Goal: Check status: Check status

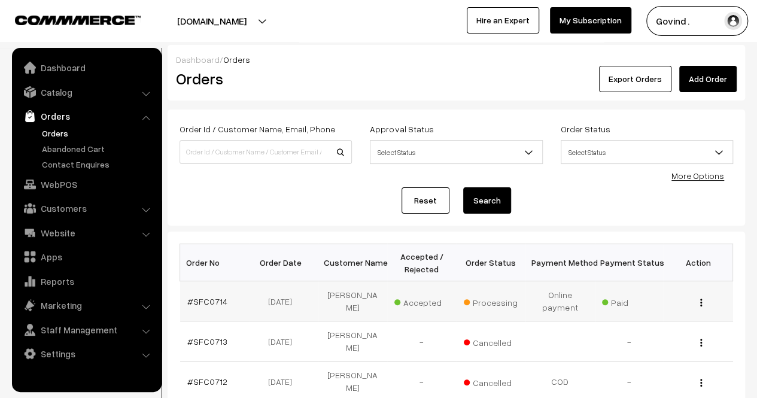
click at [699, 299] on button "button" at bounding box center [700, 302] width 3 height 10
click at [636, 312] on link "View" at bounding box center [648, 319] width 102 height 26
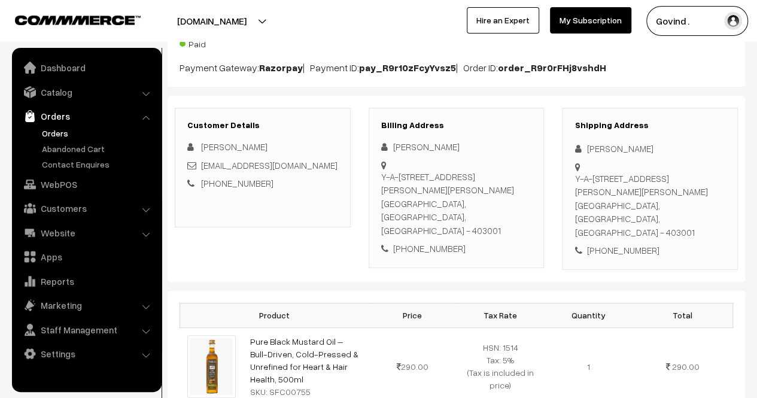
scroll to position [128, 0]
drag, startPoint x: 587, startPoint y: 147, endPoint x: 672, endPoint y: 150, distance: 85.0
click at [672, 150] on div "Kaustubh Sakhardande" at bounding box center [649, 149] width 151 height 14
copy div "Kaustubh Sakhardande"
click at [622, 243] on div "+91 8830607099" at bounding box center [649, 250] width 151 height 14
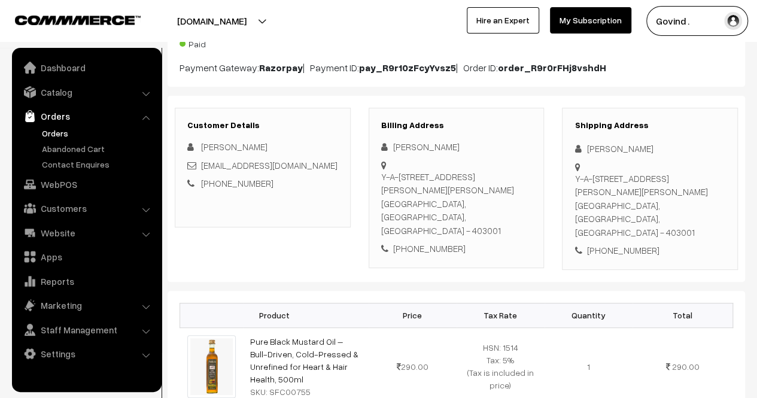
click at [622, 243] on div "+91 8830607099" at bounding box center [649, 250] width 151 height 14
copy div "8830607099"
drag, startPoint x: 596, startPoint y: 203, endPoint x: 574, endPoint y: 179, distance: 32.6
click at [574, 179] on div "Y-A-8, Sakhardande Apts, Fr Agnelo Road, Altino, Panaji, Goa Panaji, Goa, India…" at bounding box center [649, 206] width 151 height 68
copy div "Y-A-8, Sakhardande Apts, Fr Agnelo Road, Altino, Panaji, Goa Panaji"
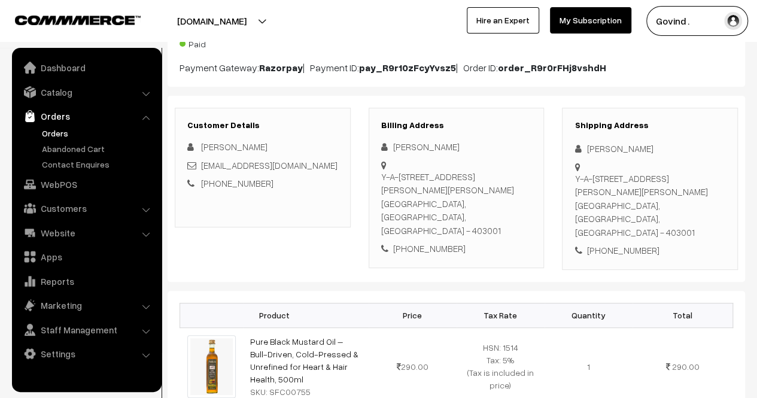
click at [660, 203] on div "Y-A-8, Sakhardande Apts, Fr Agnelo Road, Altino, Panaji, Goa Panaji, Goa, India…" at bounding box center [649, 206] width 151 height 68
copy div "403001"
click at [677, 234] on div "Shipping Address Kaustubh Sakhardande Y-A-8, Sakhardande Apts, Fr Agnelo Road, …" at bounding box center [650, 189] width 176 height 162
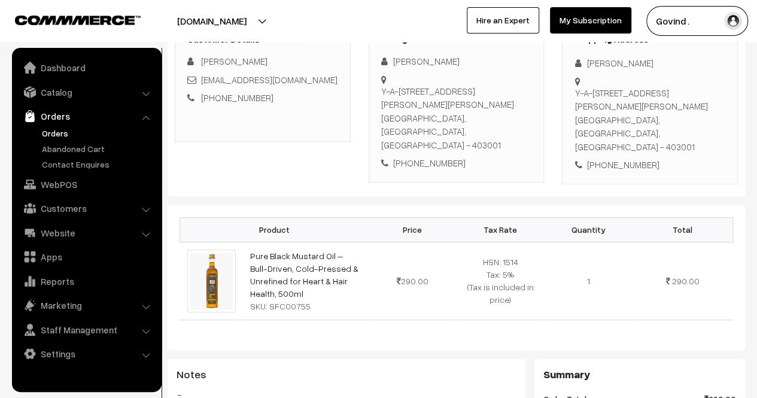
scroll to position [218, 0]
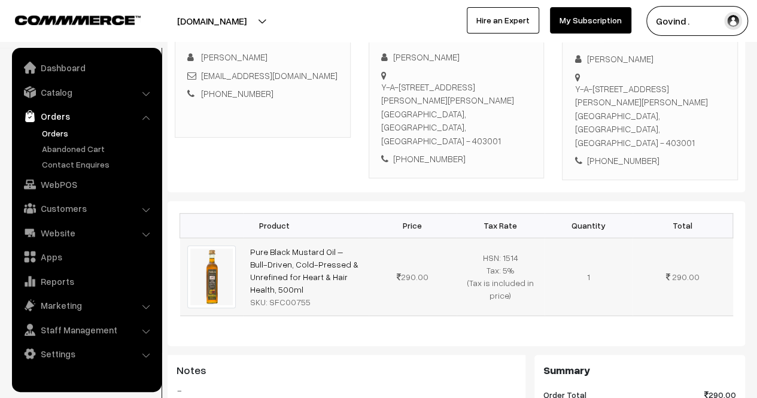
drag, startPoint x: 311, startPoint y: 261, endPoint x: 246, endPoint y: 227, distance: 73.3
click at [246, 237] on td "Pure Black Mustard Oil – Bull-Driven, Cold-Pressed & Unrefined for Heart & Hair…" at bounding box center [306, 276] width 126 height 78
copy link "Pure Black Mustard Oil – Bull-Driven, Cold-Pressed & Unrefined for Heart & Hair…"
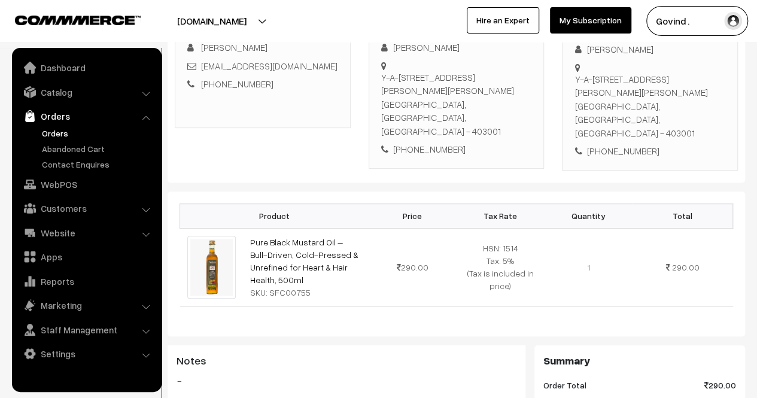
scroll to position [213, 0]
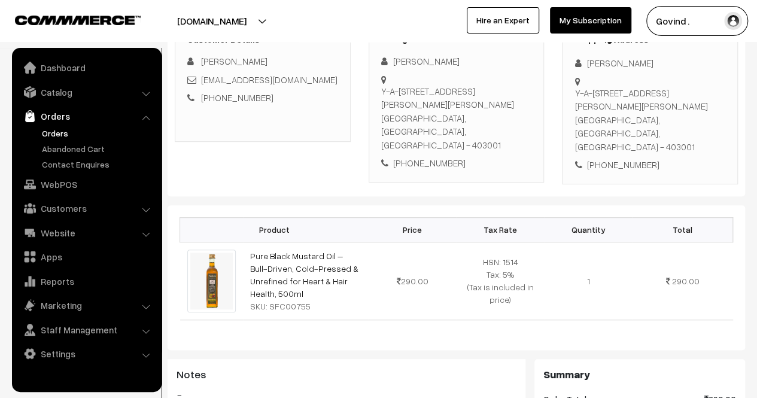
click at [687, 148] on div "Shipping Address Kaustubh Sakhardande Y-A-8, Sakhardande Apts, Fr Agnelo Road, …" at bounding box center [650, 103] width 176 height 162
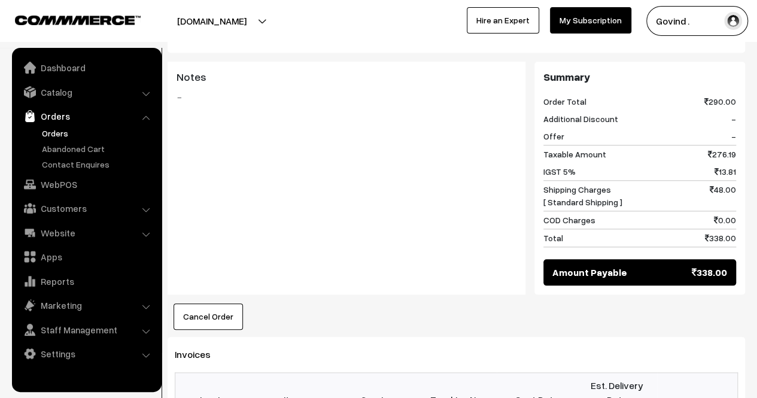
scroll to position [513, 0]
